Goal: Navigation & Orientation: Go to known website

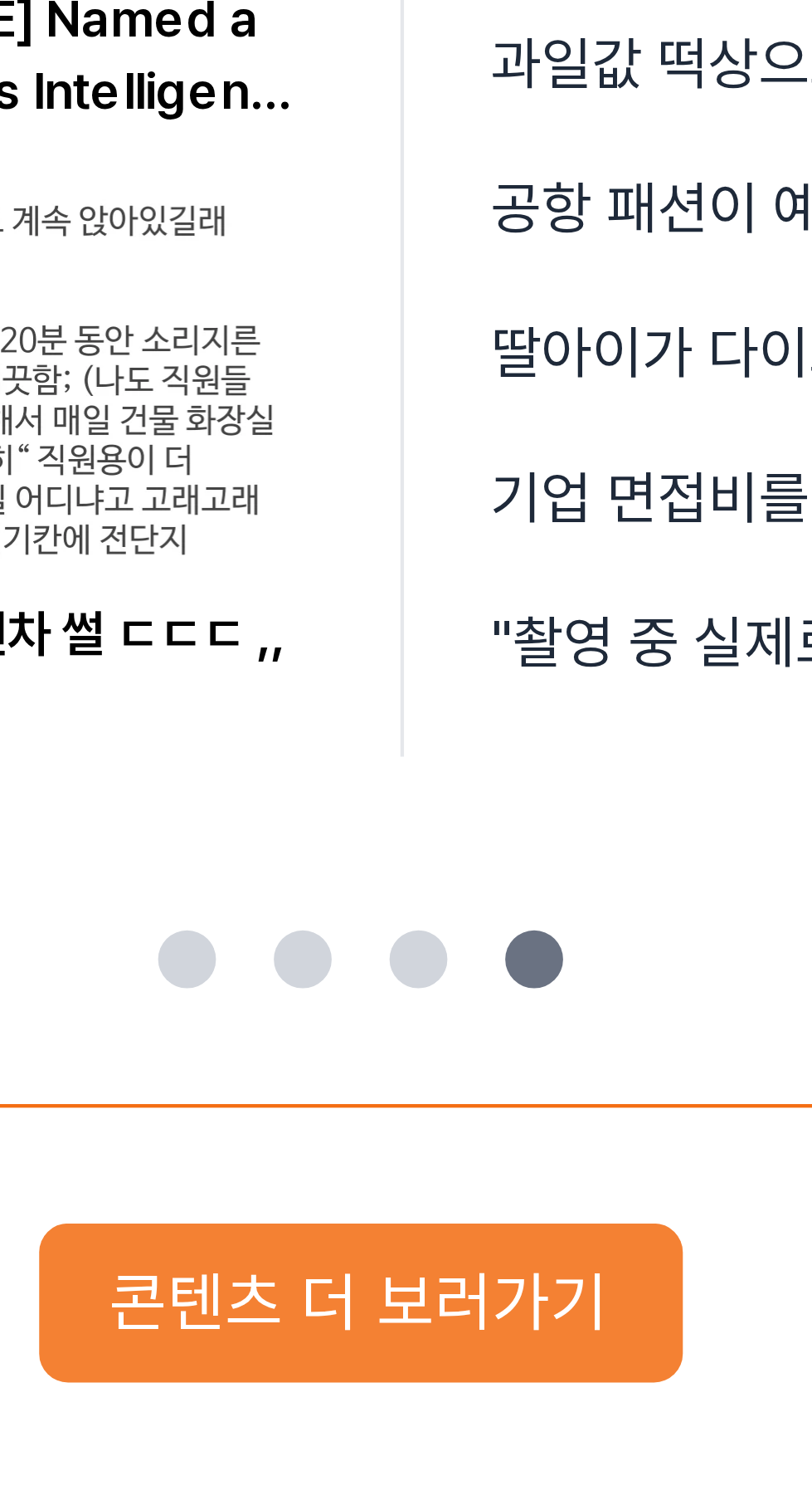
click at [437, 1030] on button "콘텐츠 더 보러가기" at bounding box center [406, 1026] width 148 height 36
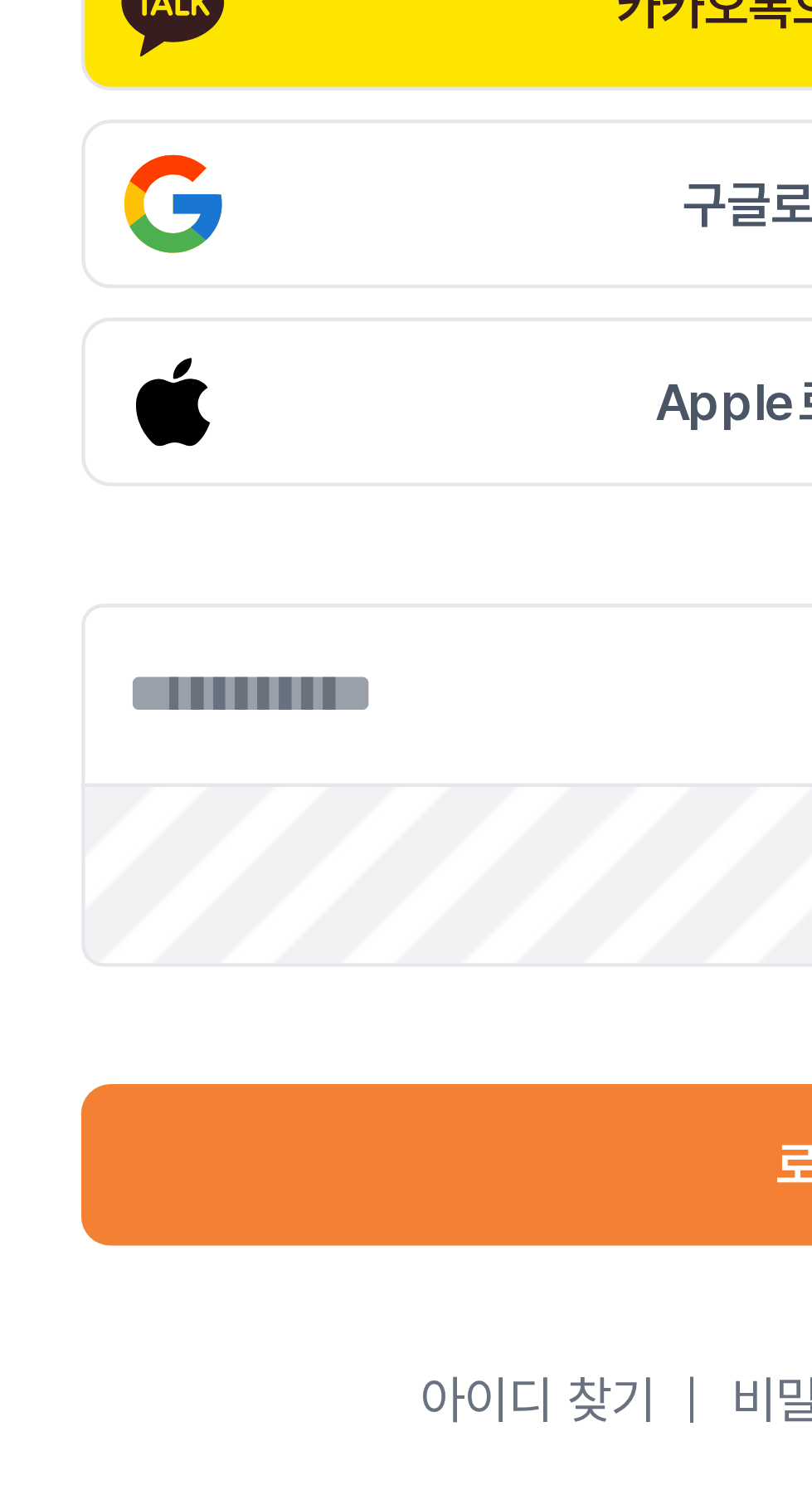
scroll to position [3, 0]
